Goal: Information Seeking & Learning: Learn about a topic

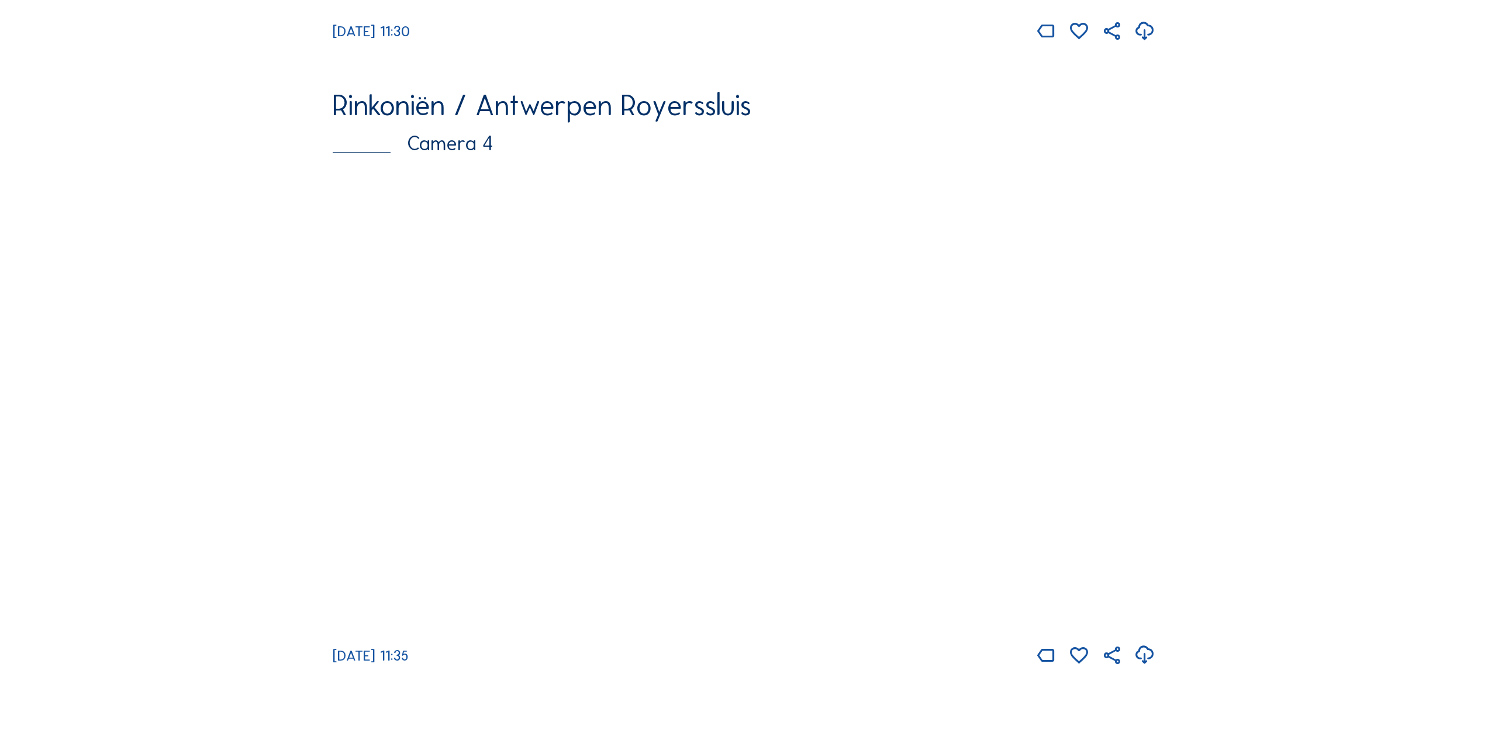
scroll to position [2620, 0]
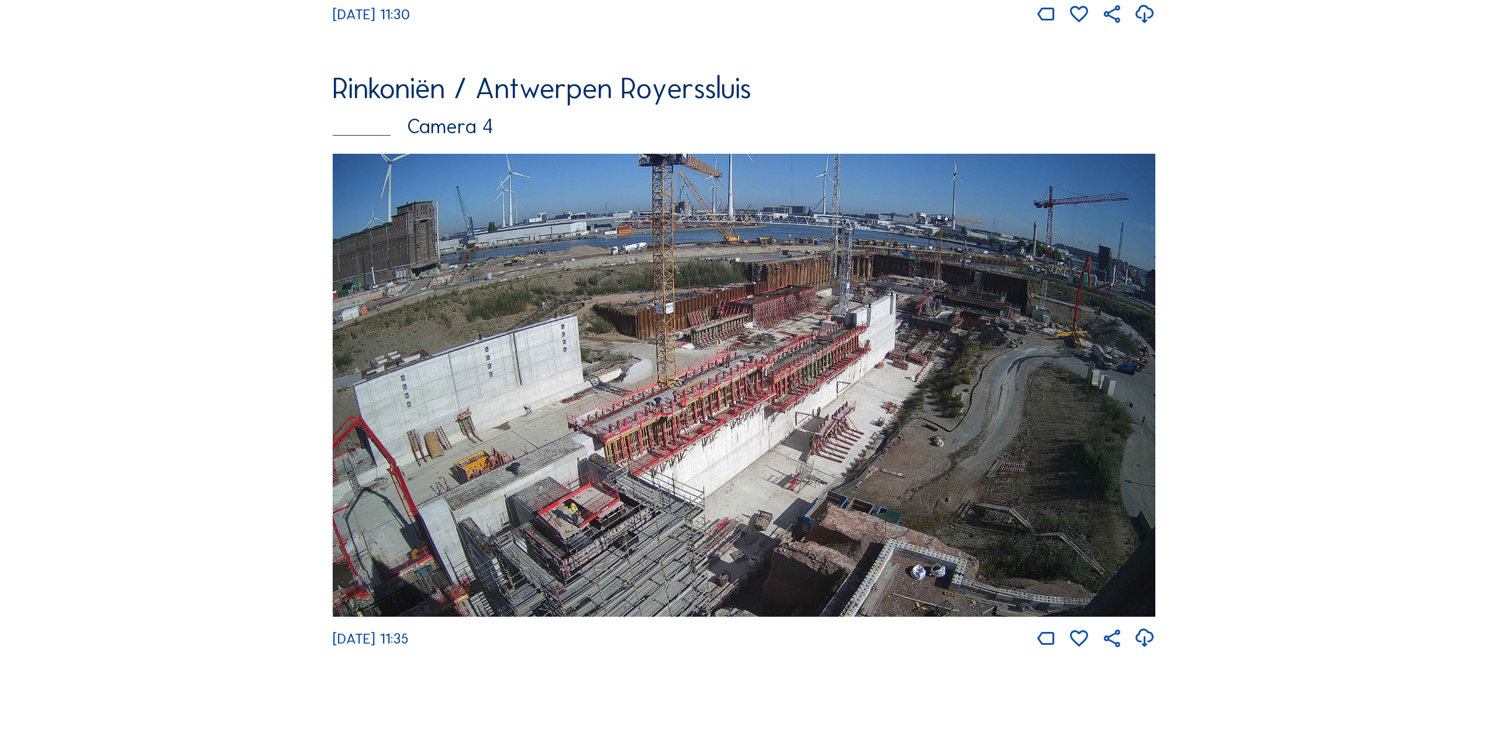
click at [406, 494] on img at bounding box center [744, 385] width 823 height 463
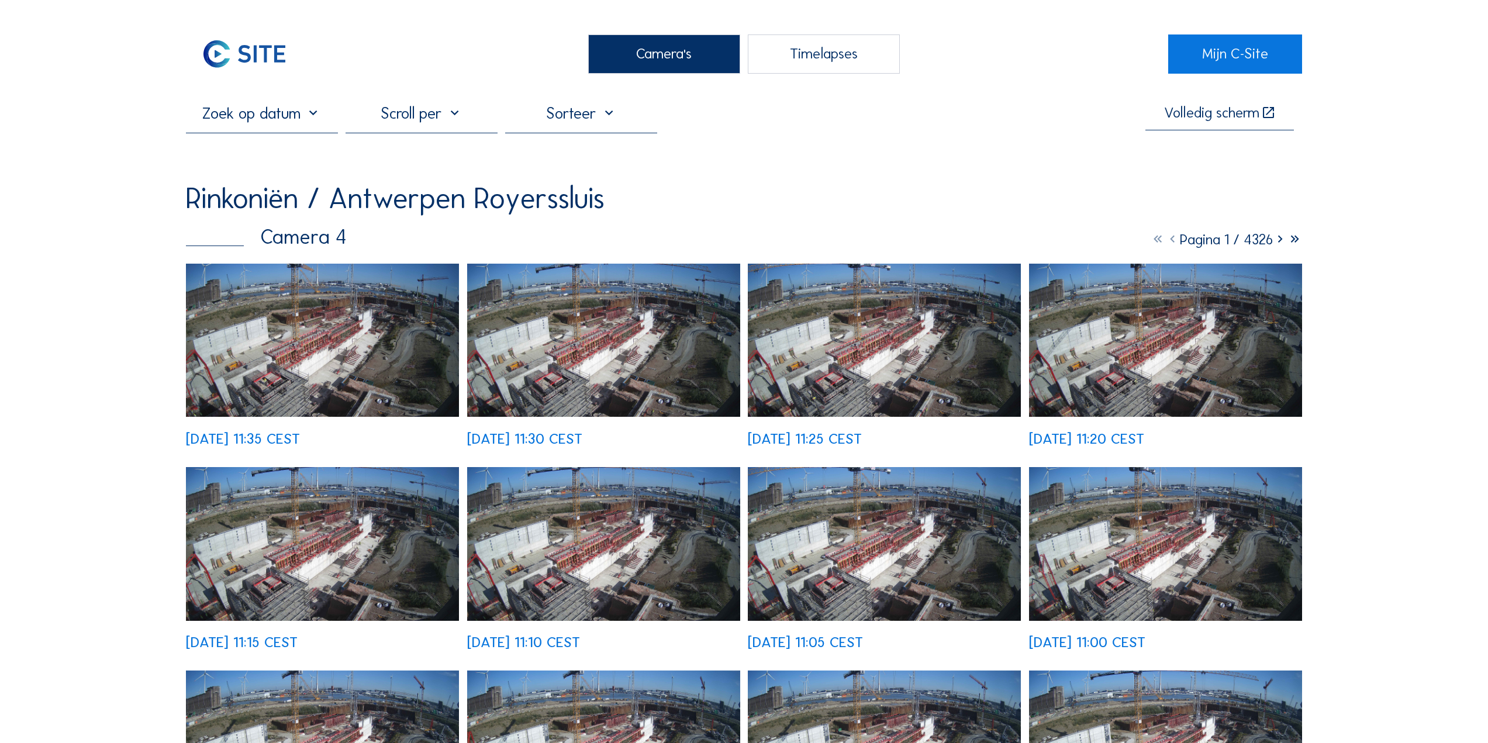
click at [270, 404] on img at bounding box center [322, 341] width 273 height 154
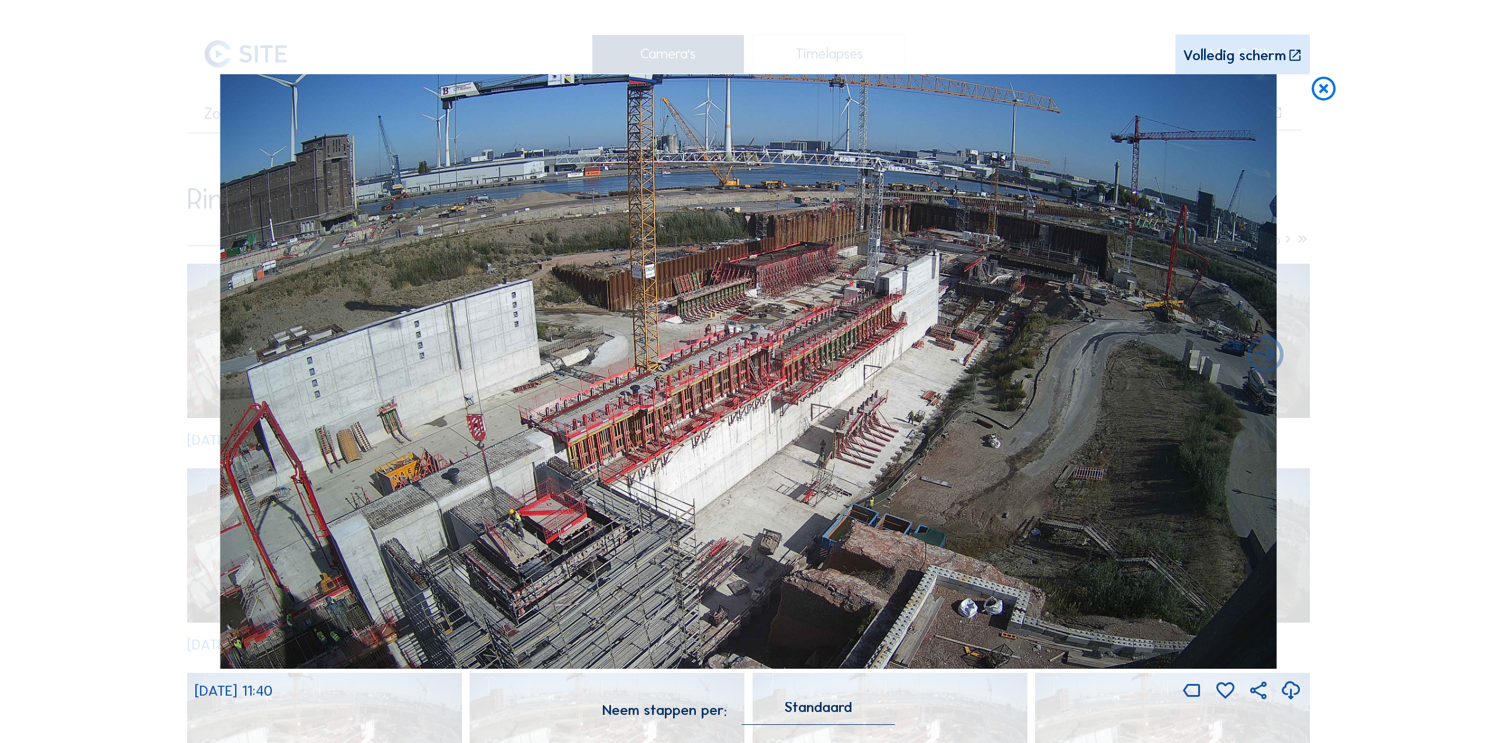
click at [1325, 94] on icon at bounding box center [1323, 89] width 29 height 30
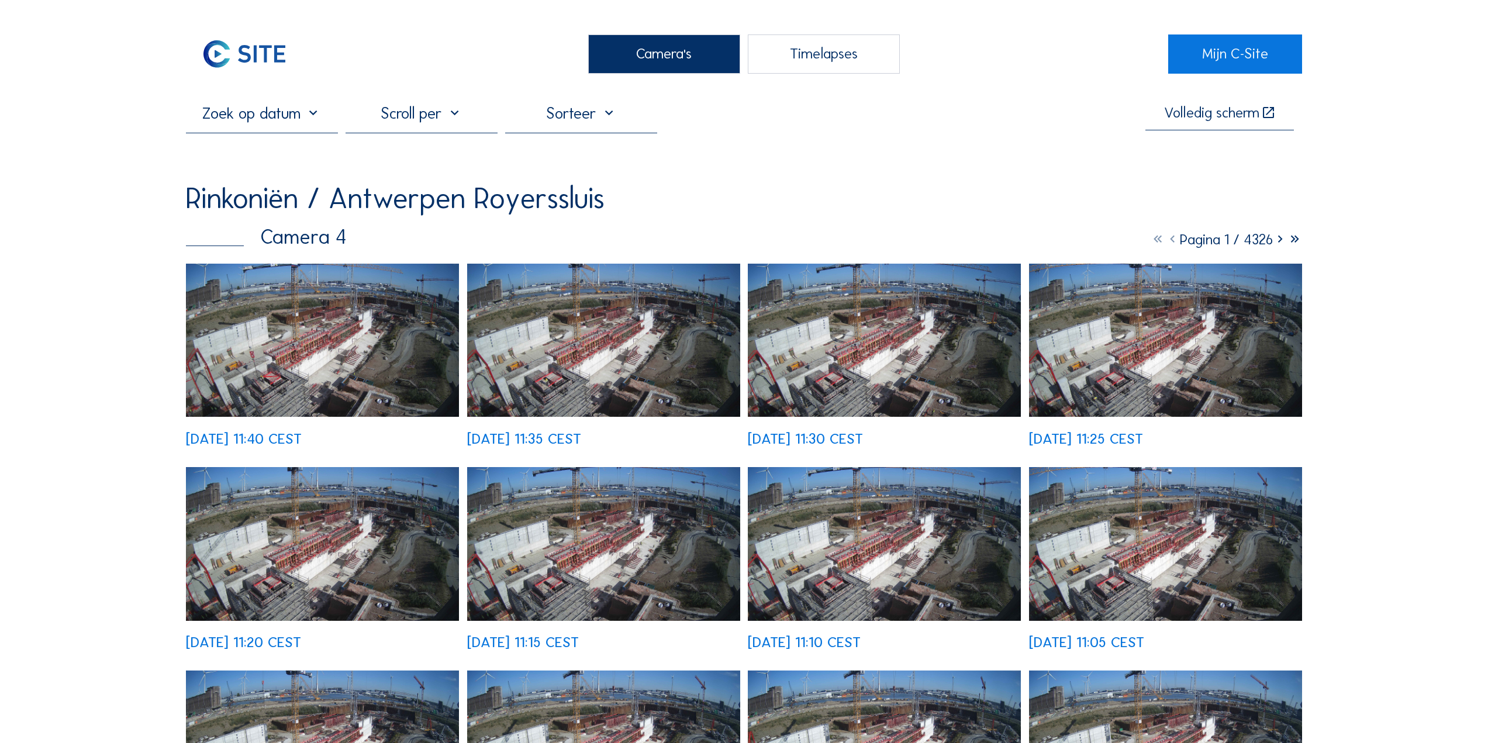
click at [247, 58] on img at bounding box center [244, 53] width 117 height 39
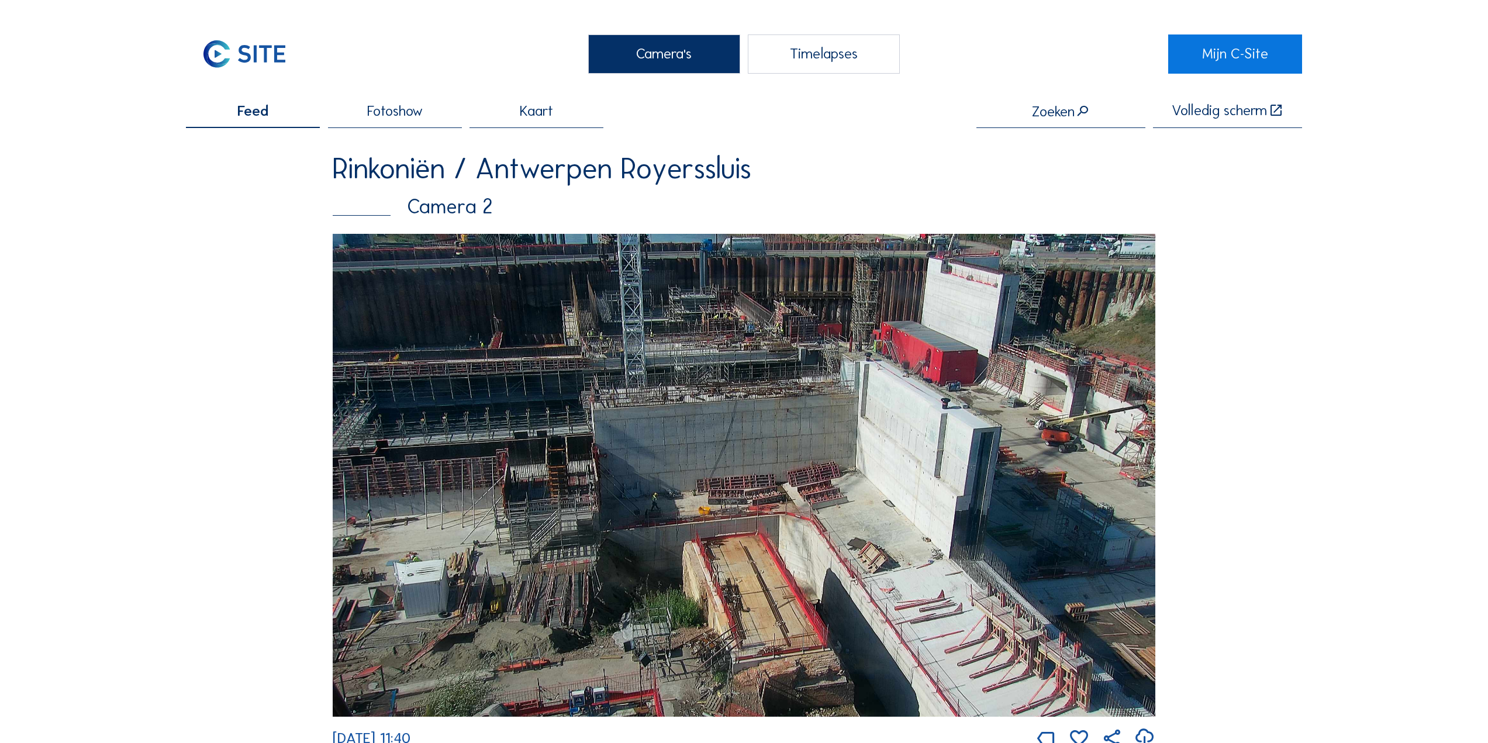
click at [793, 446] on img at bounding box center [744, 475] width 823 height 482
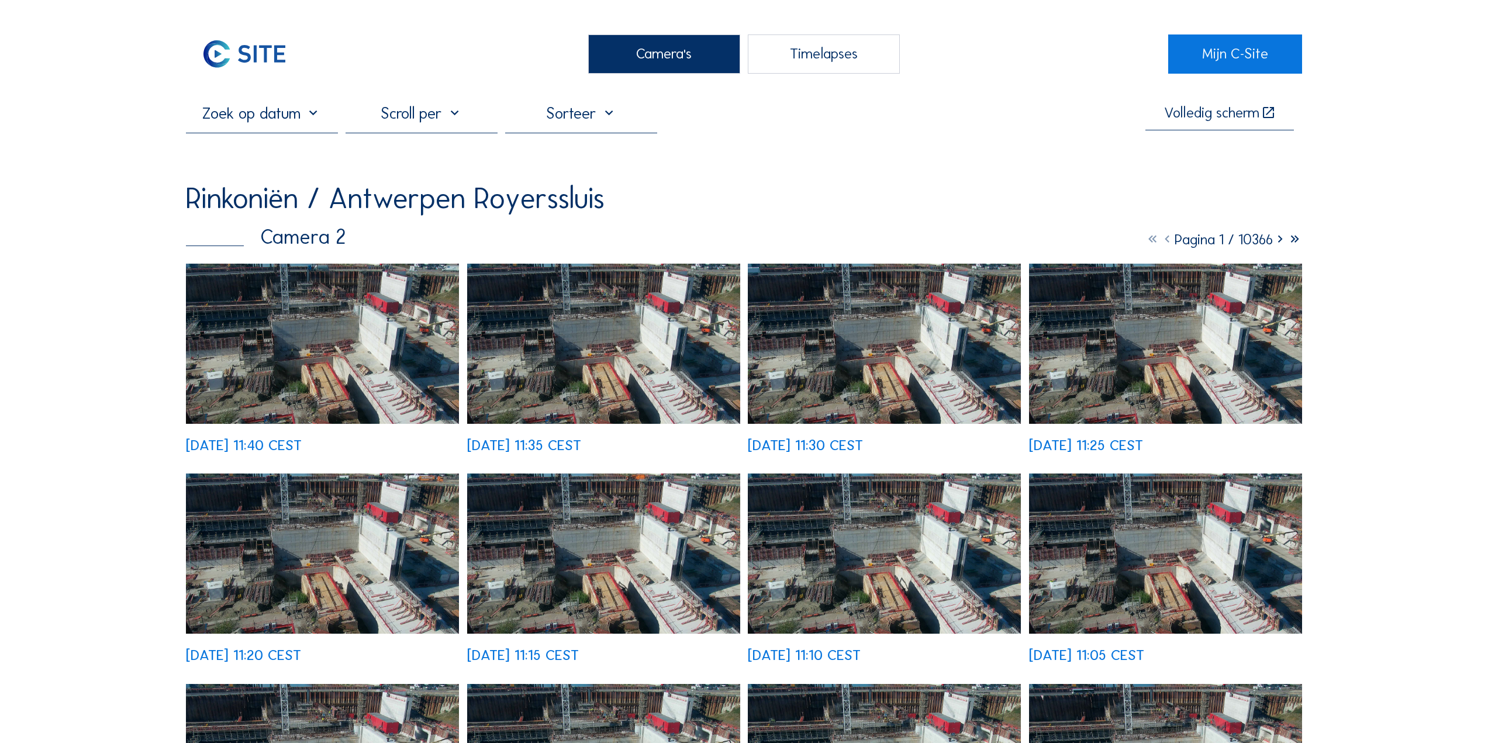
click at [381, 334] on img at bounding box center [322, 344] width 273 height 160
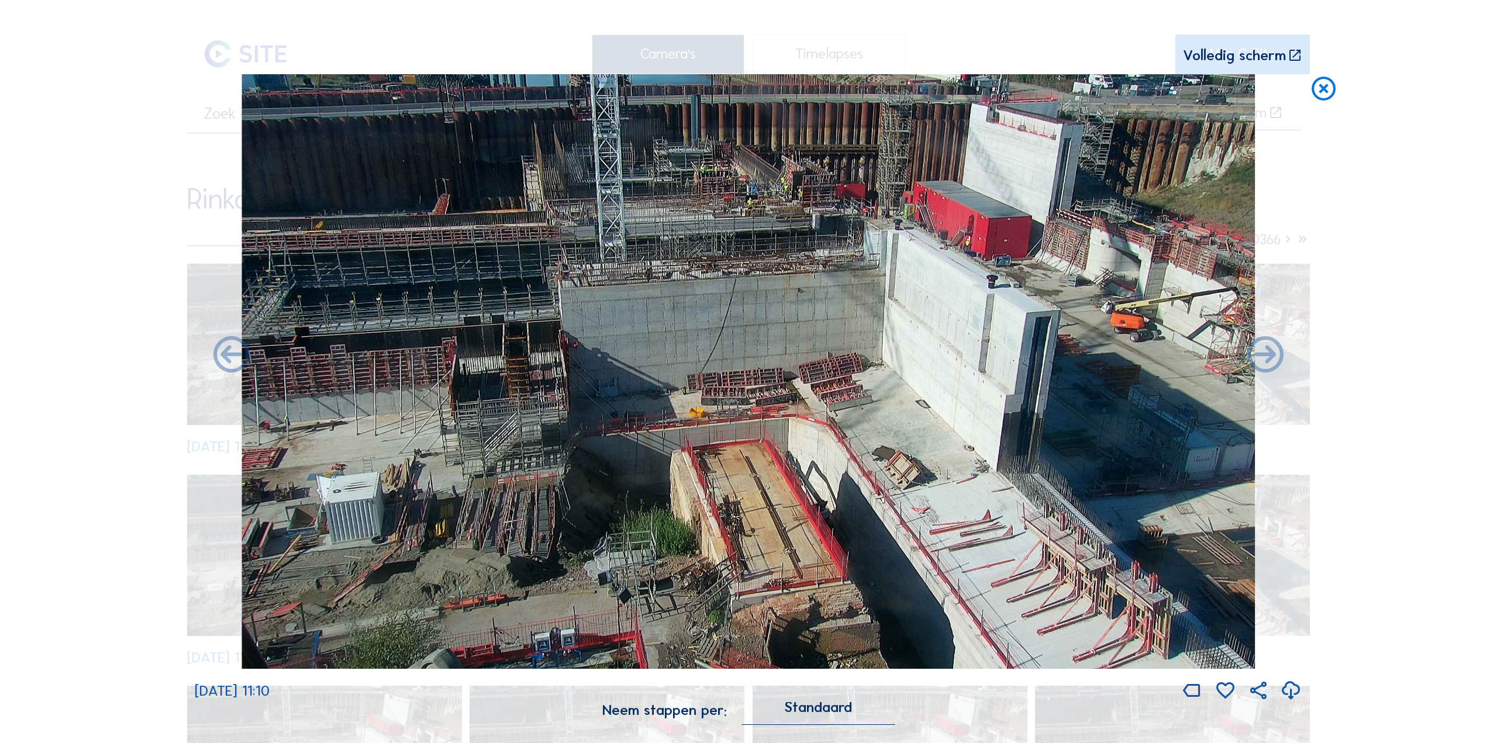
click at [1327, 91] on icon at bounding box center [1323, 89] width 29 height 30
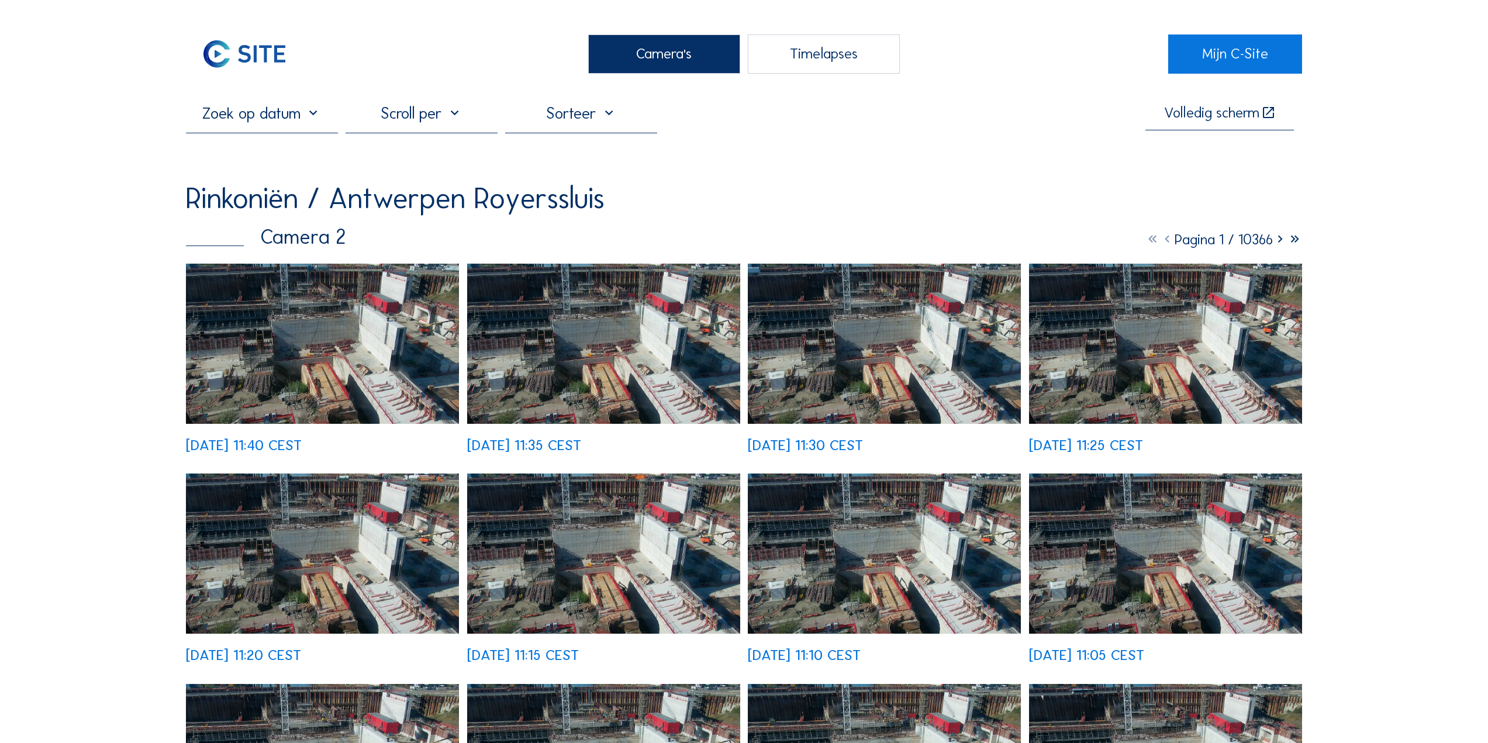
click at [213, 58] on img at bounding box center [244, 53] width 117 height 39
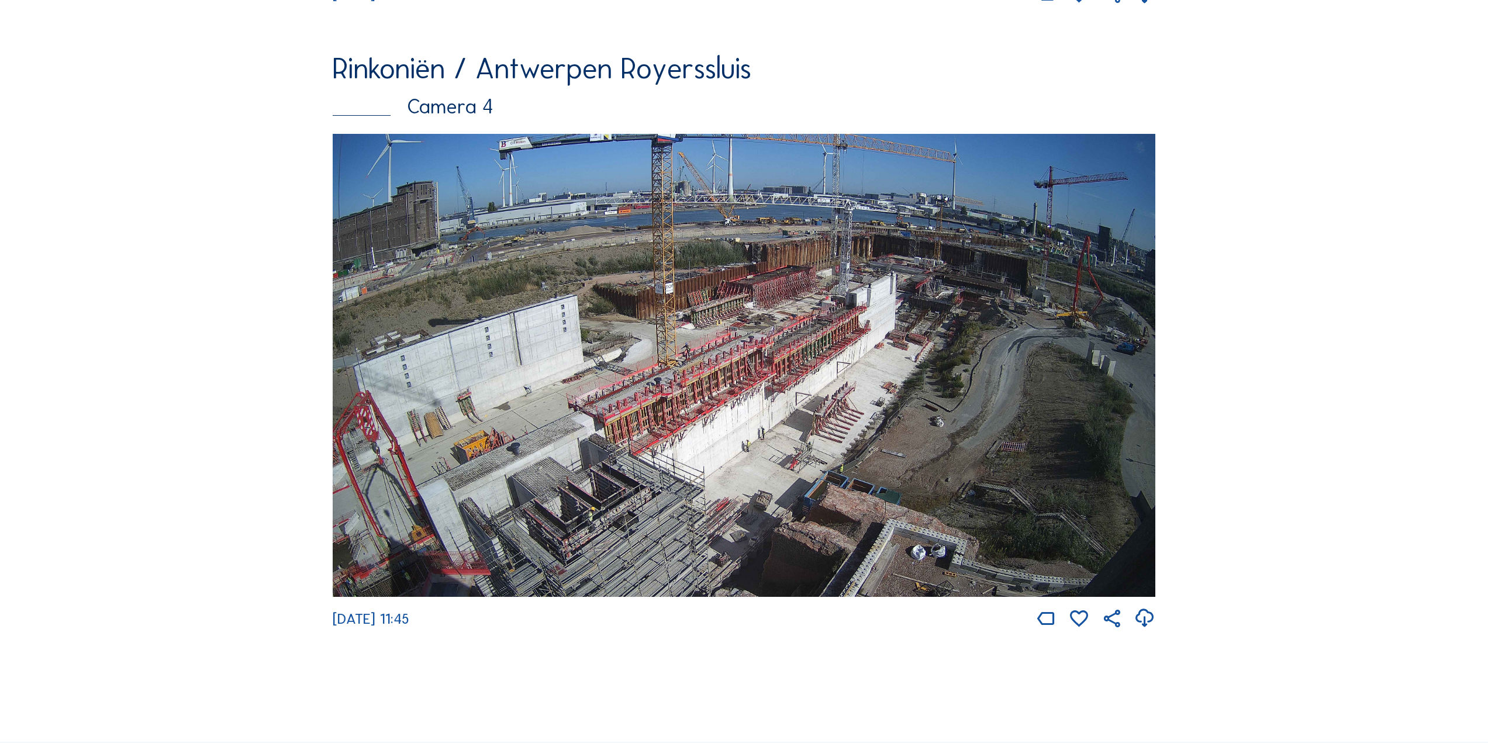
scroll to position [2736, 0]
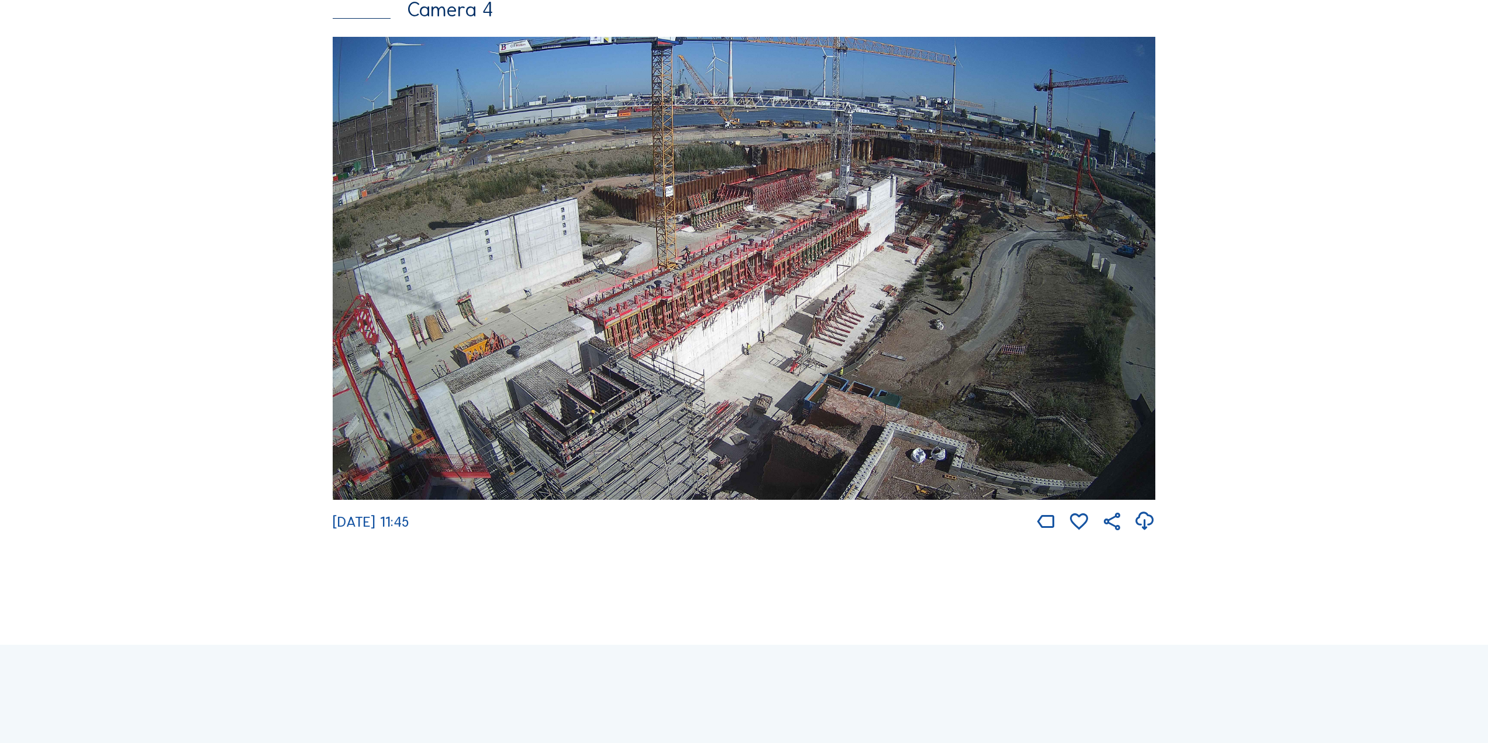
click at [522, 426] on img at bounding box center [744, 268] width 823 height 463
